Goal: Communication & Community: Answer question/provide support

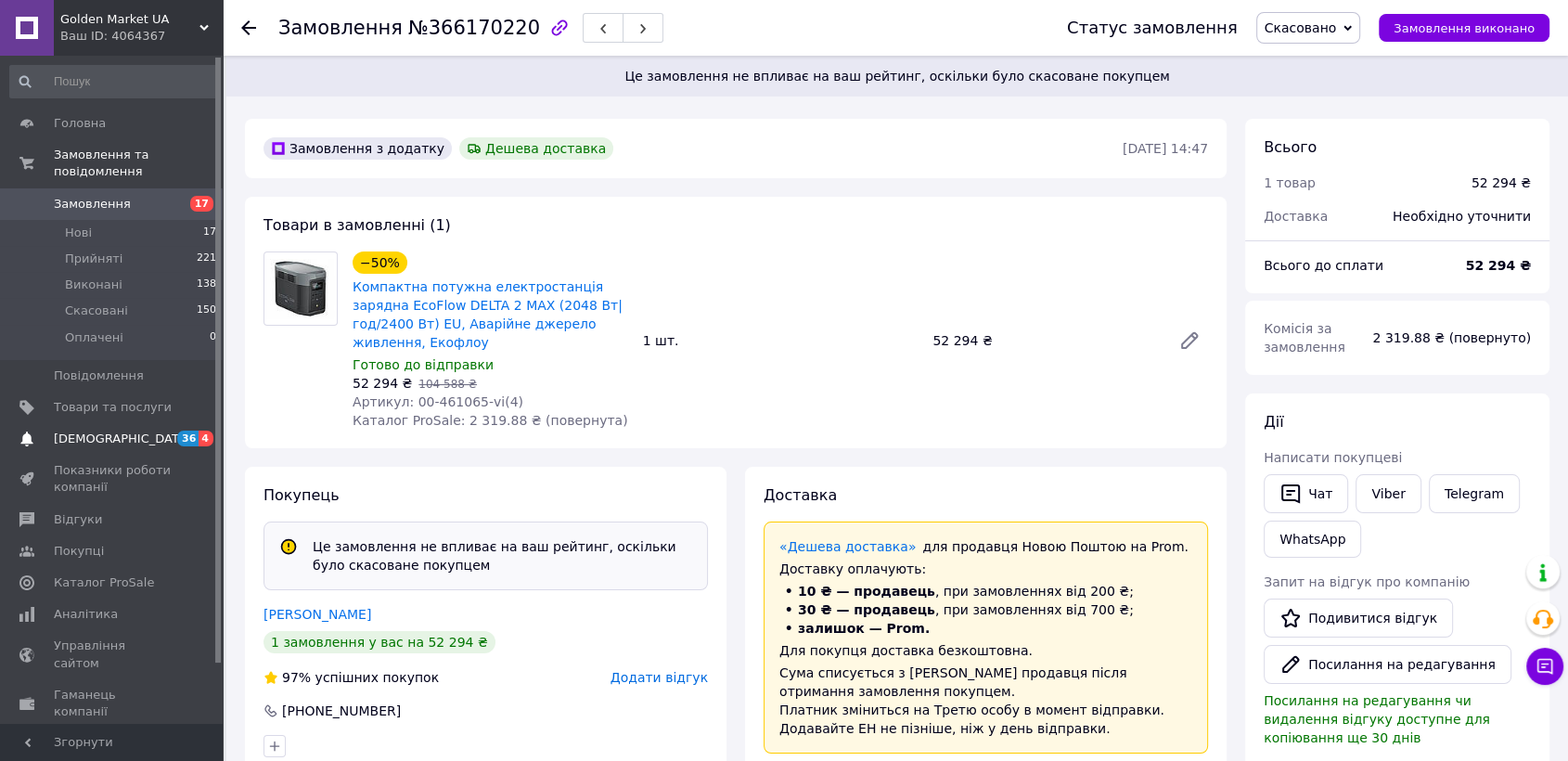
click at [150, 430] on span "[DEMOGRAPHIC_DATA]" at bounding box center [113, 439] width 118 height 17
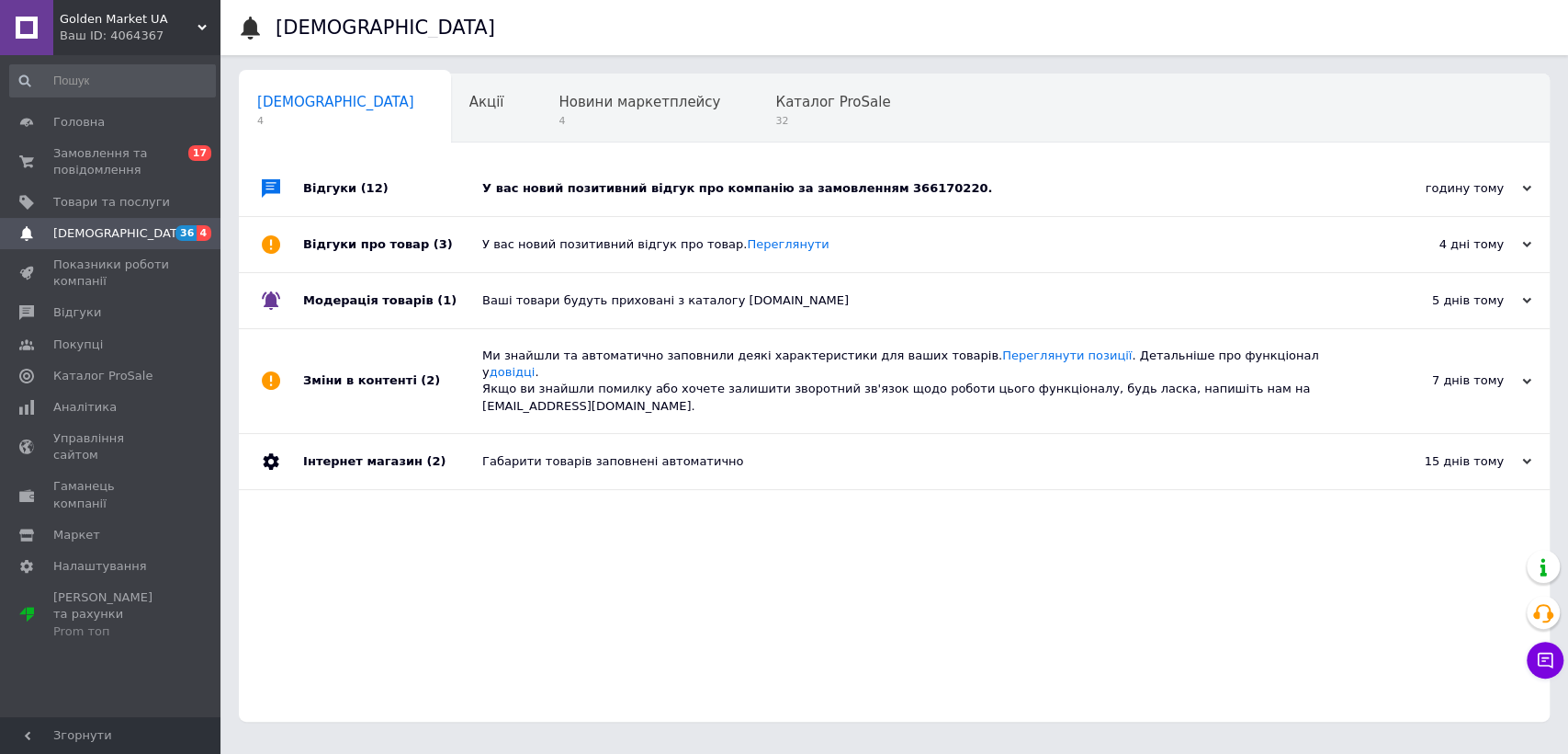
click at [621, 194] on div "У вас новий позитивний відгук про компанію за замовленням 366170220." at bounding box center [915, 189] width 865 height 17
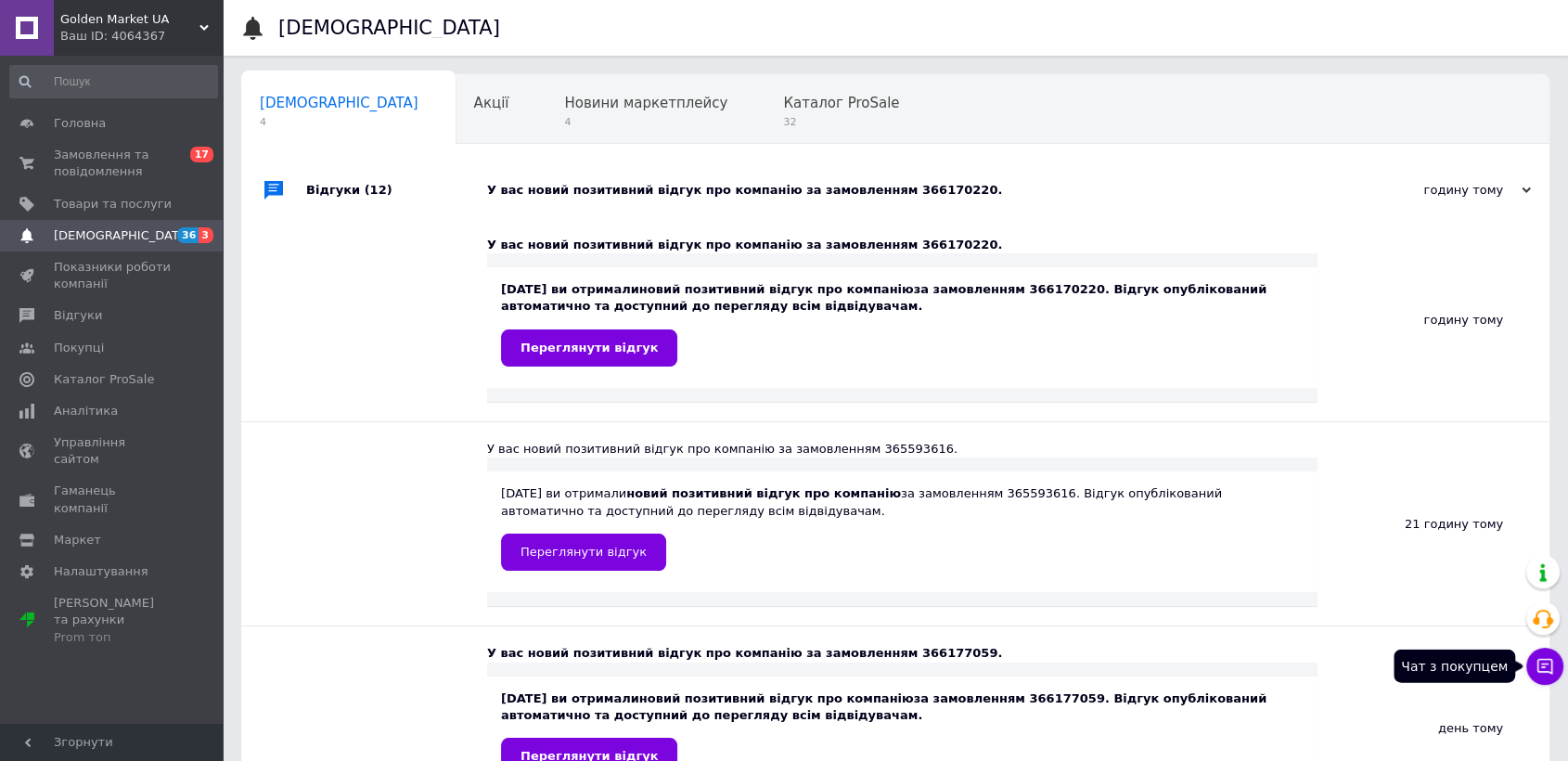
click at [1544, 673] on icon at bounding box center [1544, 666] width 18 height 18
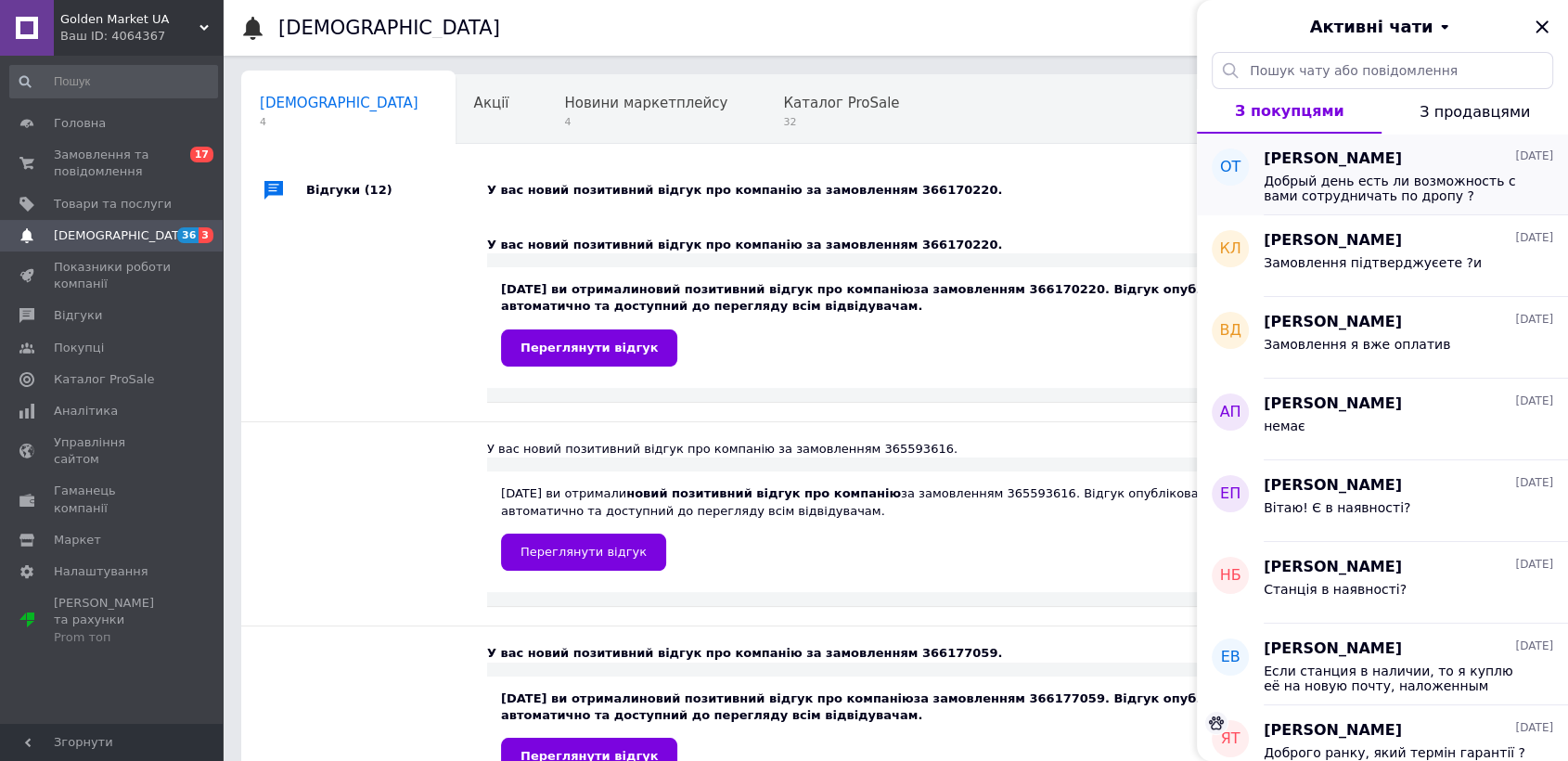
click at [1315, 155] on span "[PERSON_NAME]" at bounding box center [1332, 159] width 138 height 21
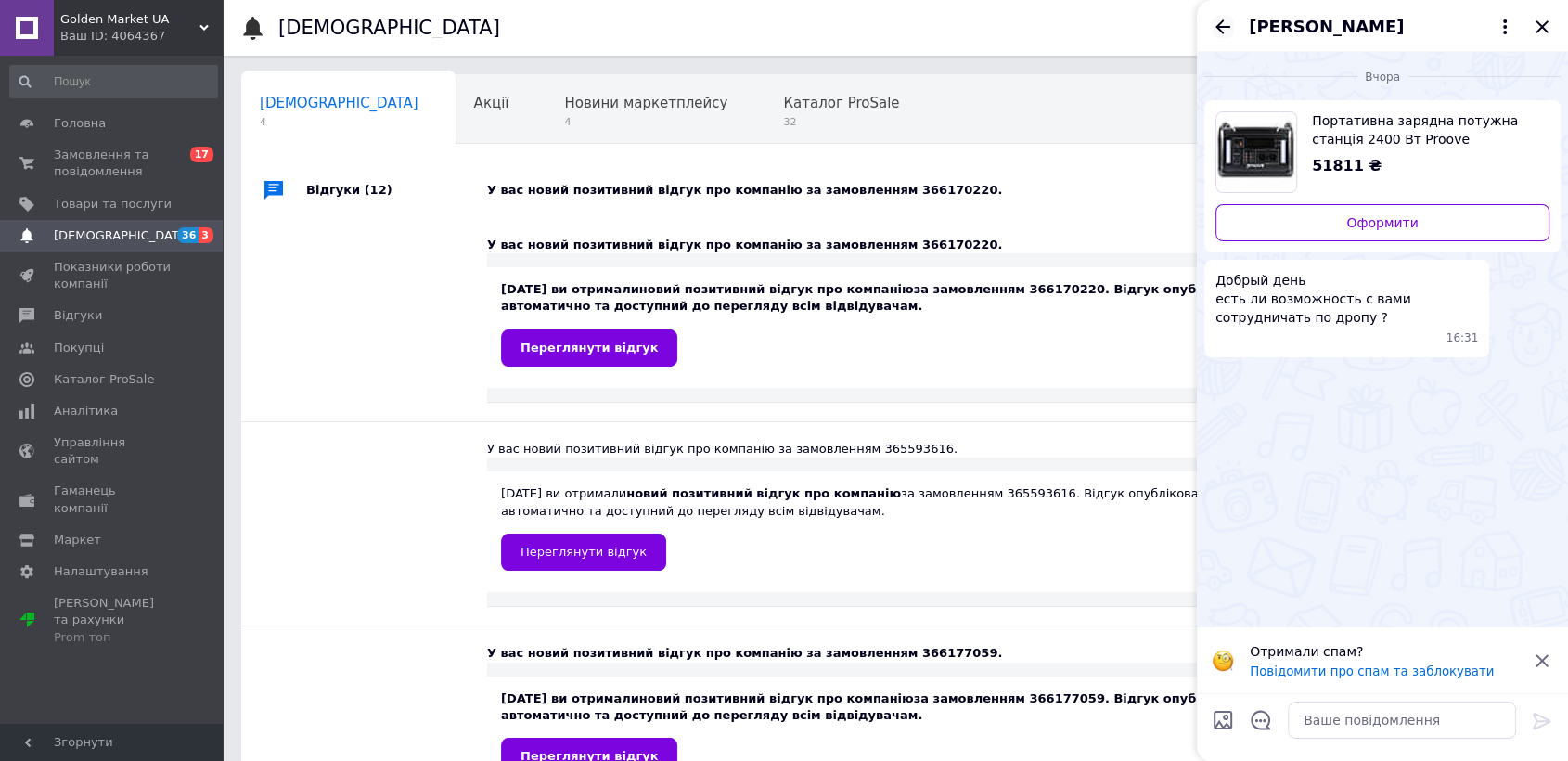
click at [1217, 16] on icon "Назад" at bounding box center [1222, 27] width 22 height 22
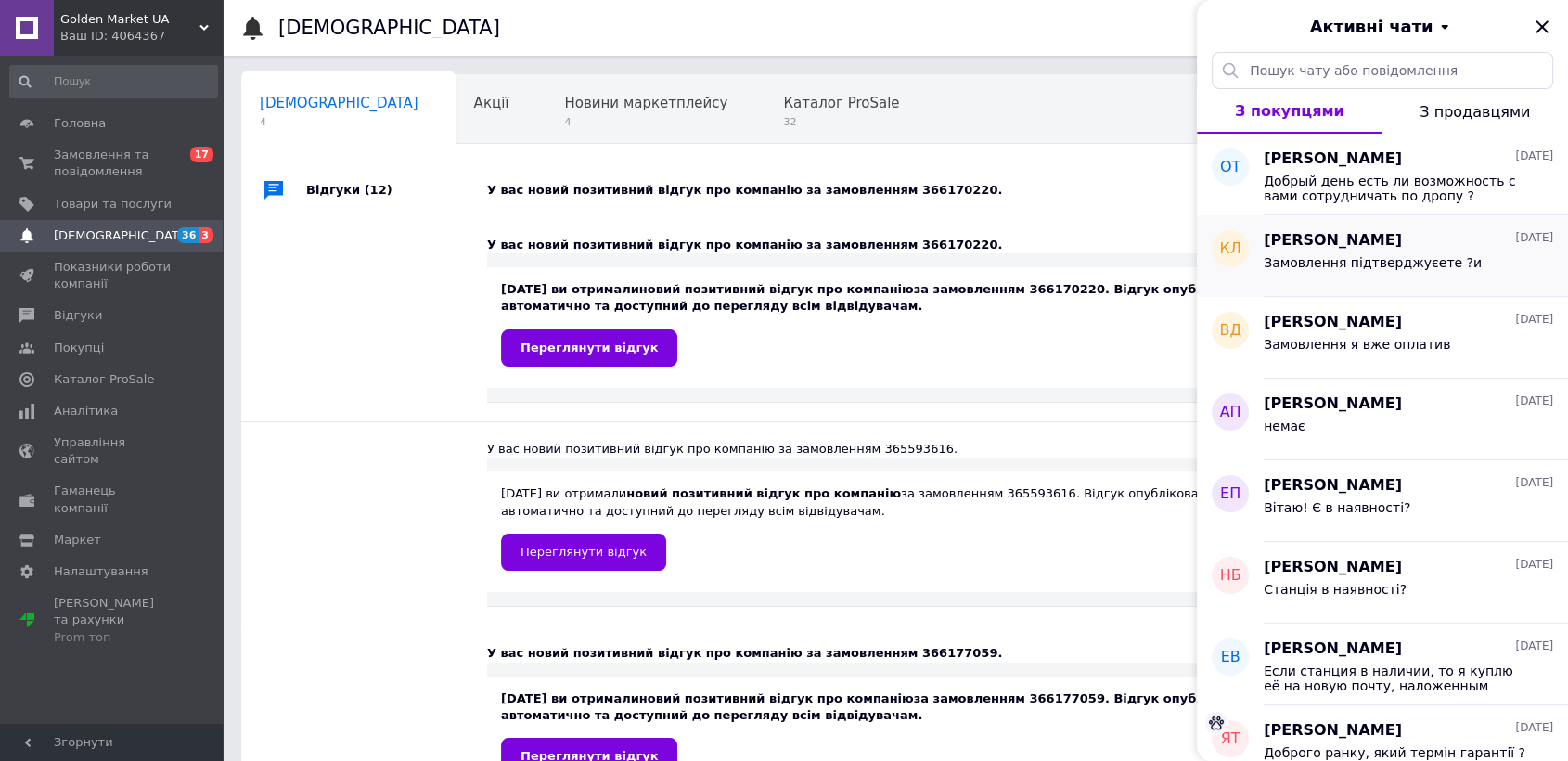
click at [1296, 244] on span "[PERSON_NAME]" at bounding box center [1332, 240] width 138 height 21
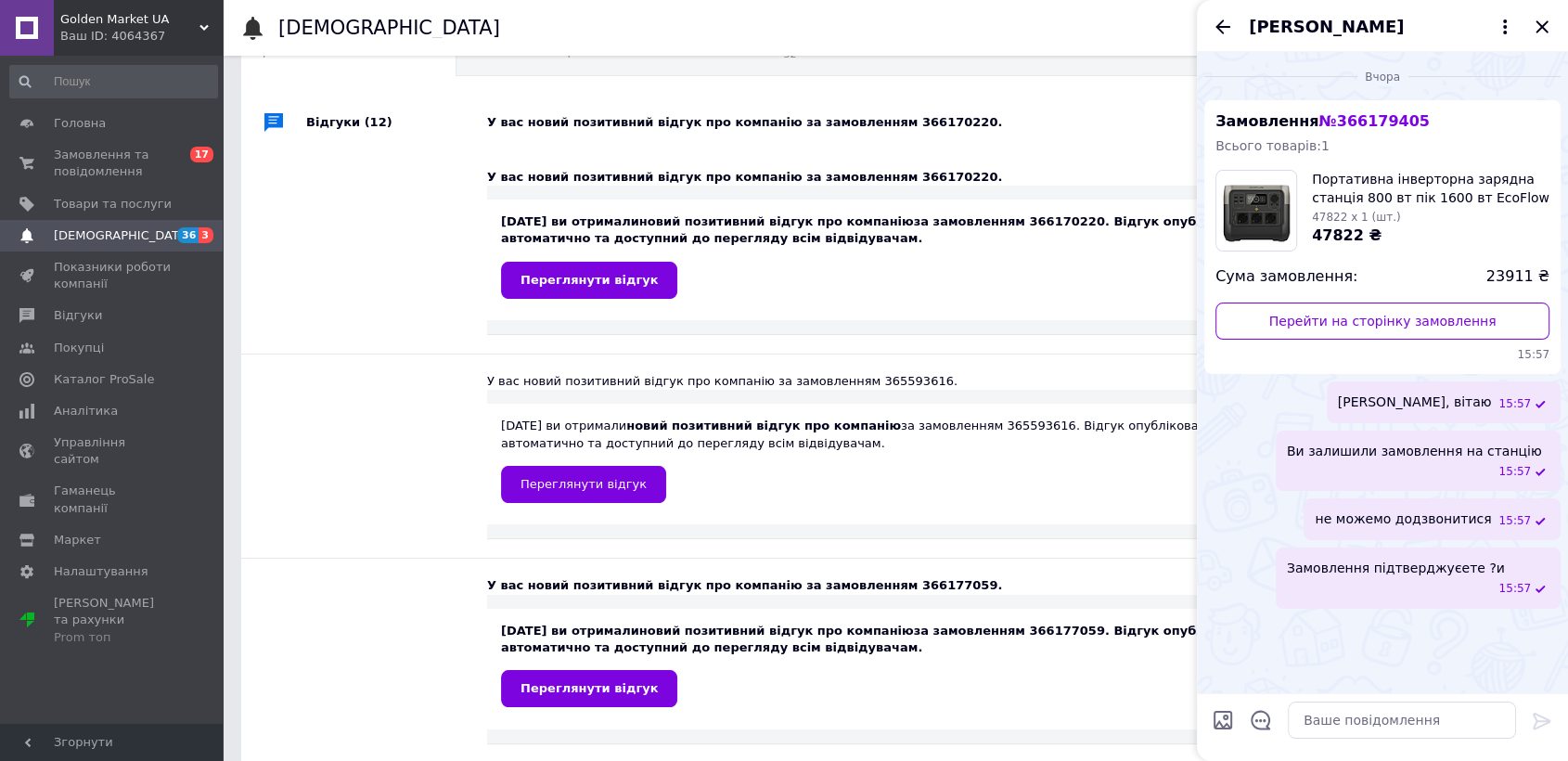
scroll to position [70, 0]
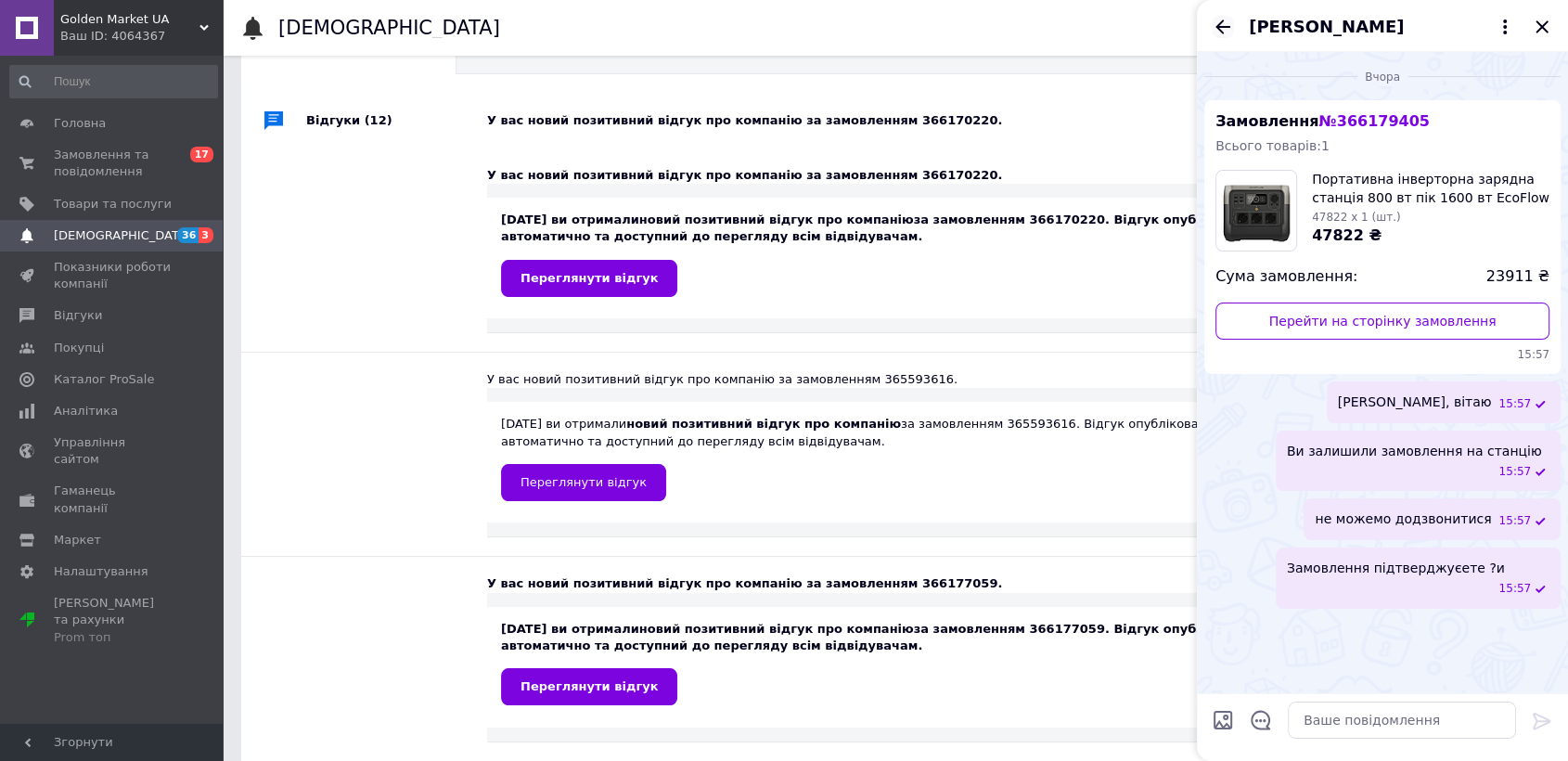
click at [1223, 29] on icon "Назад" at bounding box center [1222, 27] width 22 height 22
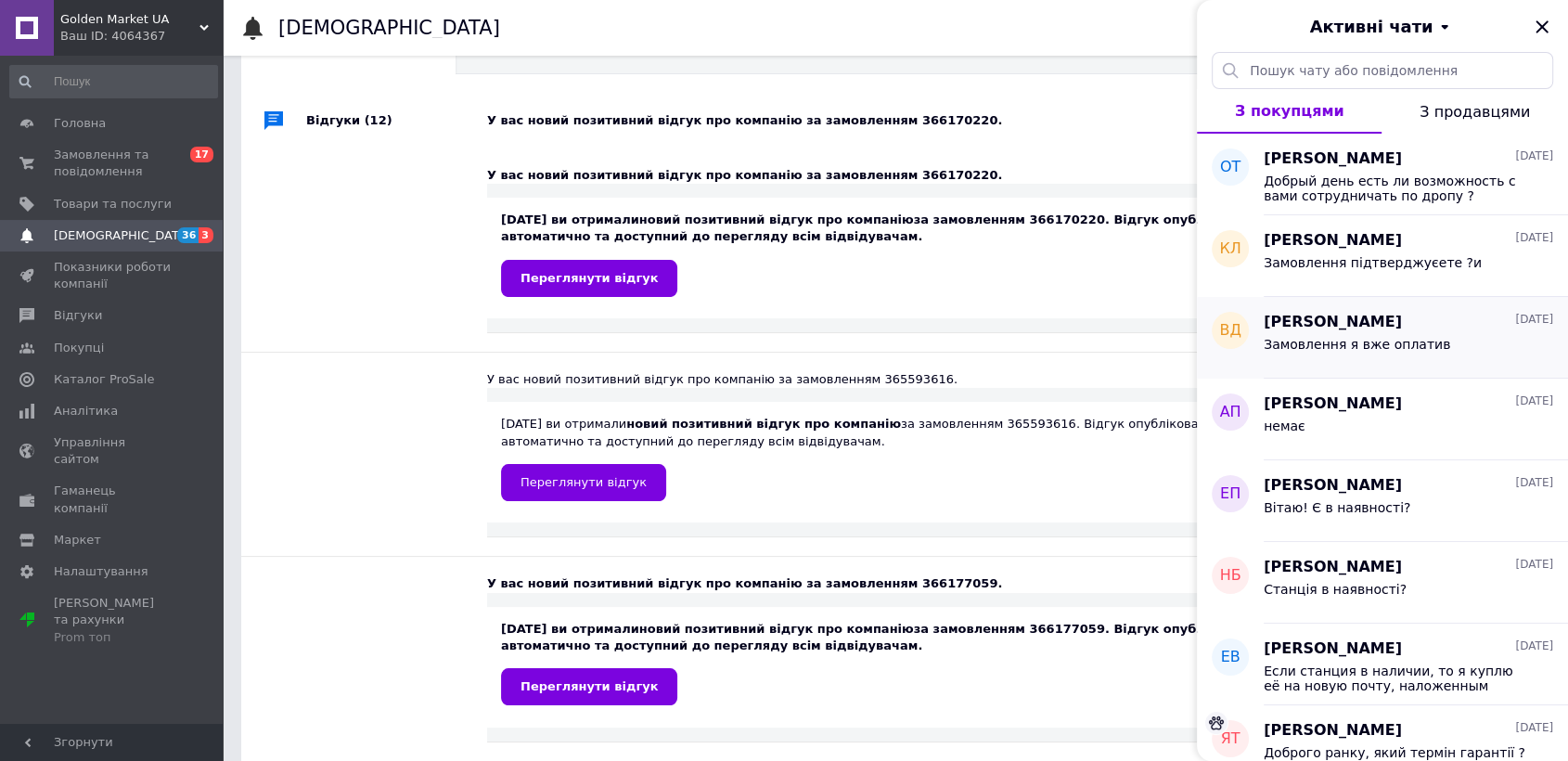
click at [1286, 338] on span "Замовлення я вже оплатив" at bounding box center [1357, 344] width 187 height 15
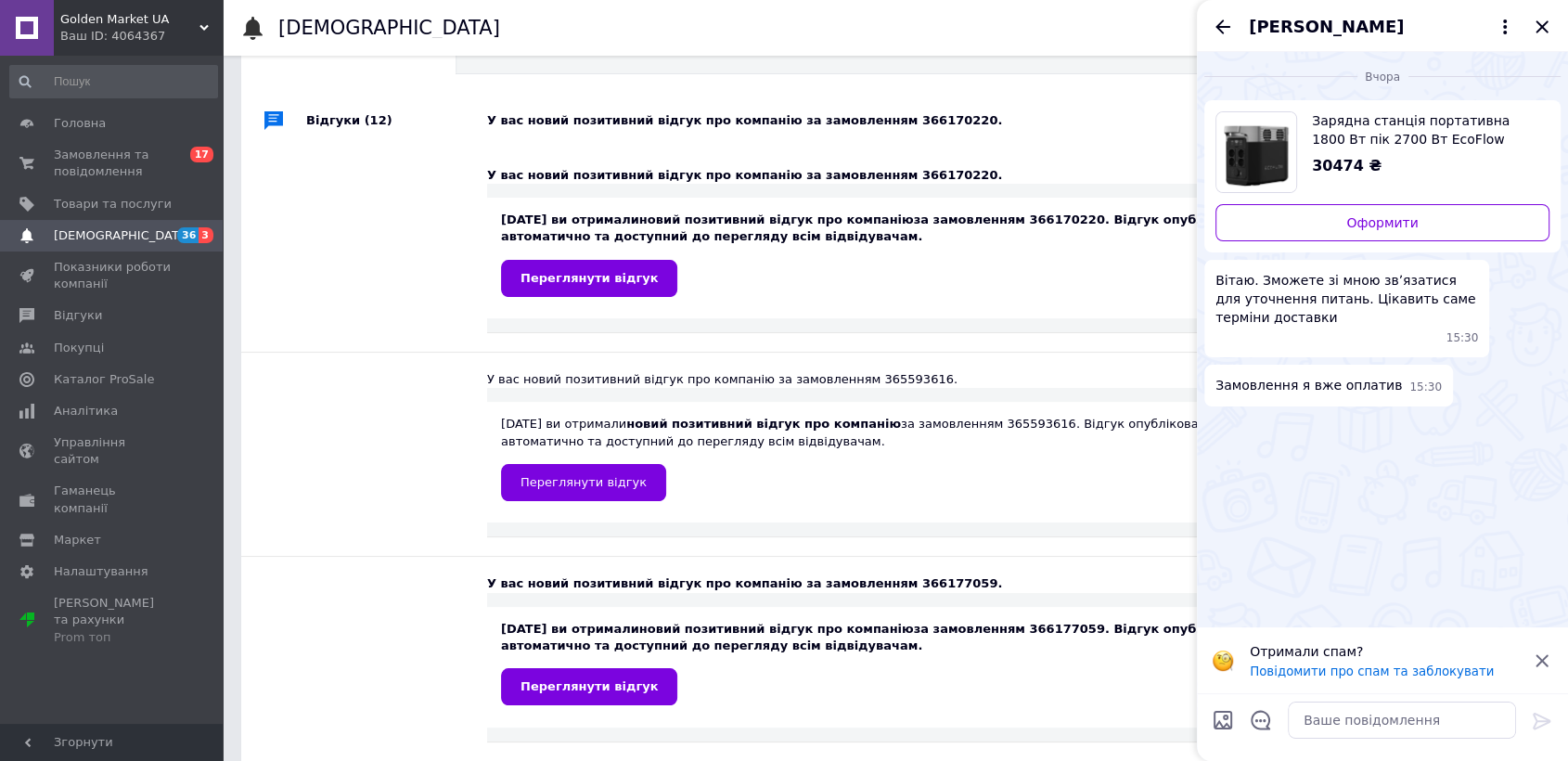
click at [1297, 30] on span "[PERSON_NAME]" at bounding box center [1326, 27] width 155 height 24
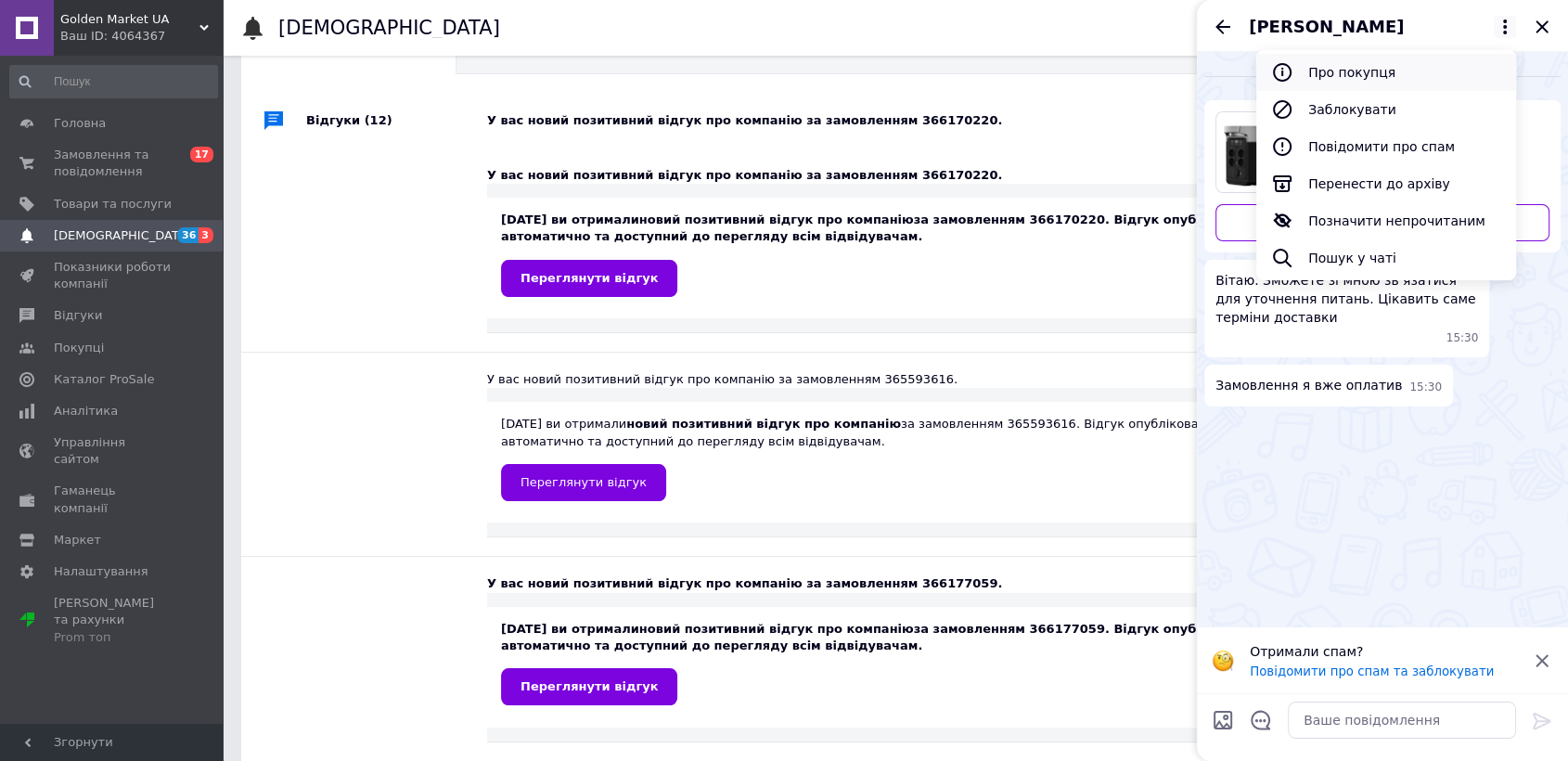
click at [1313, 82] on button "Про покупця" at bounding box center [1386, 72] width 259 height 37
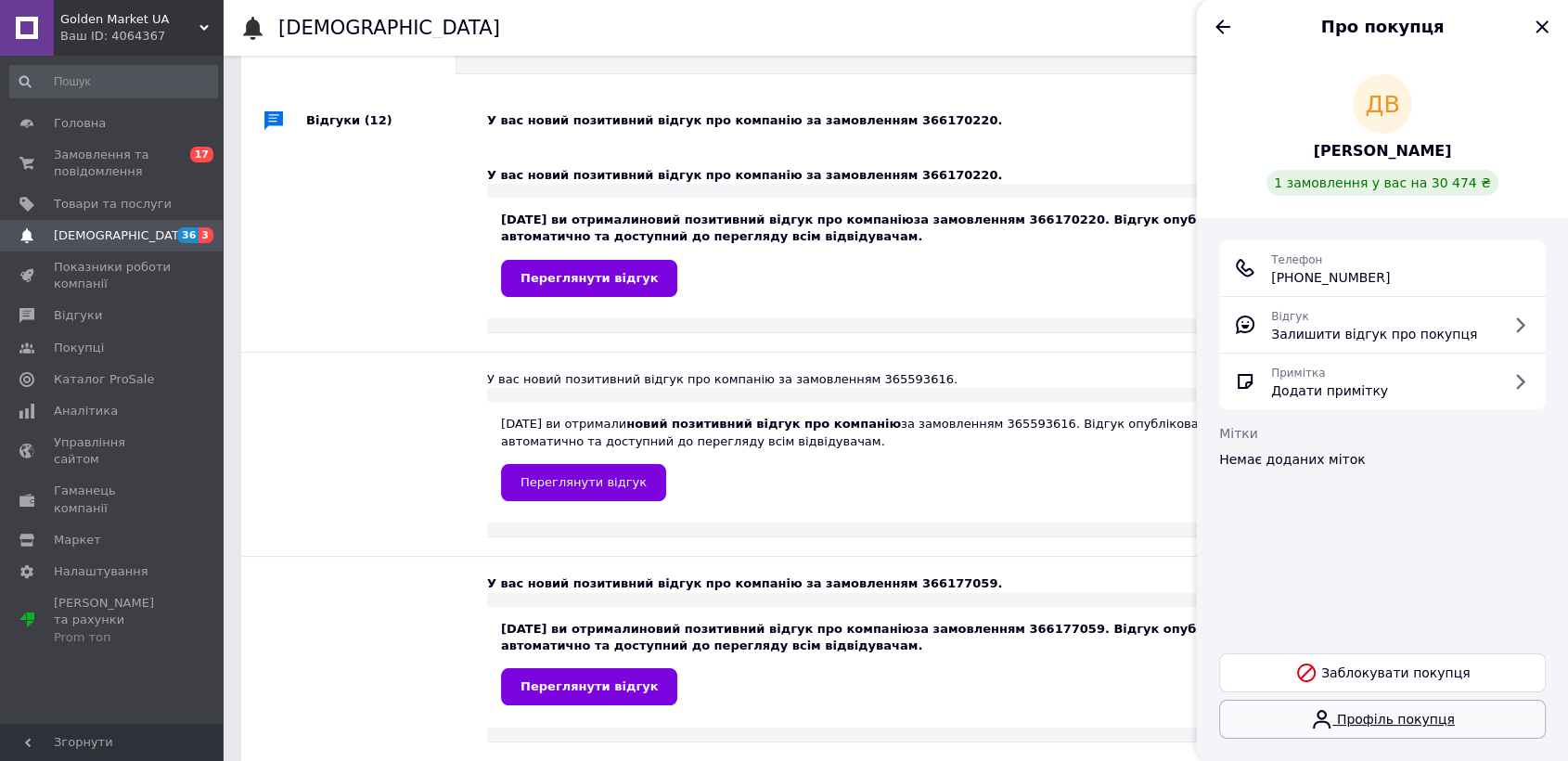
click at [1343, 714] on link "Профіль покупця" at bounding box center [1382, 718] width 326 height 39
